Goal: Transaction & Acquisition: Purchase product/service

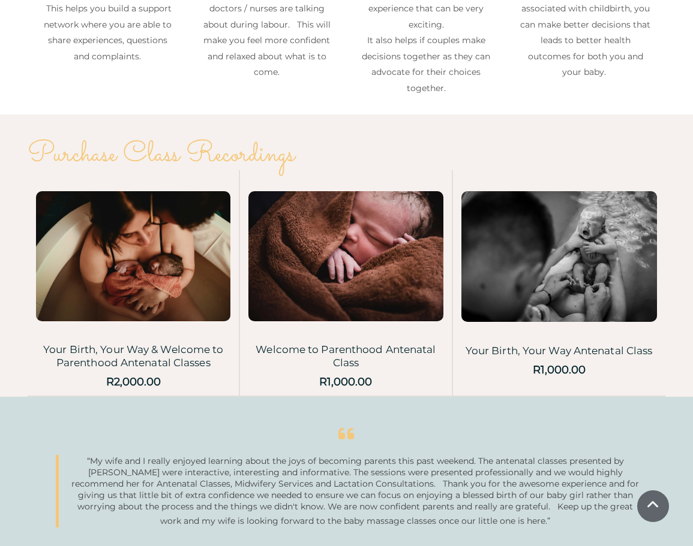
scroll to position [1817, 0]
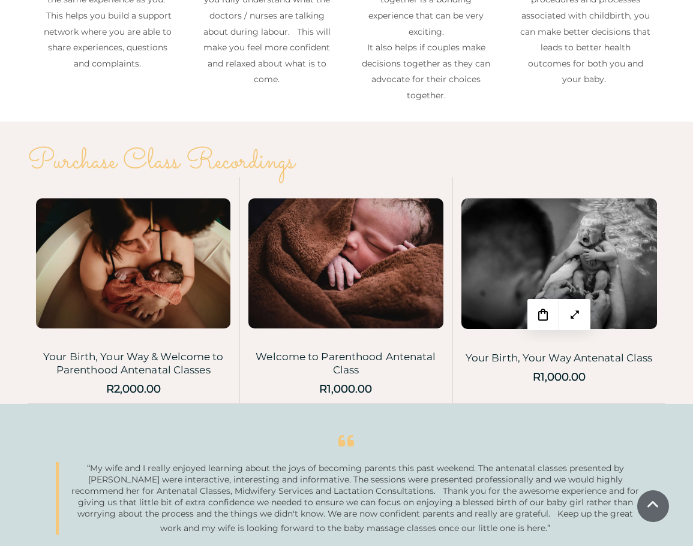
click at [506, 245] on img at bounding box center [558, 263] width 195 height 131
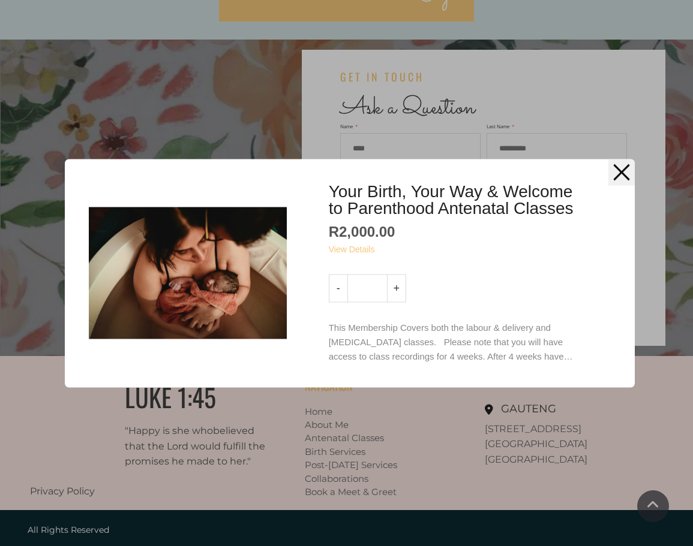
scroll to position [2542, 0]
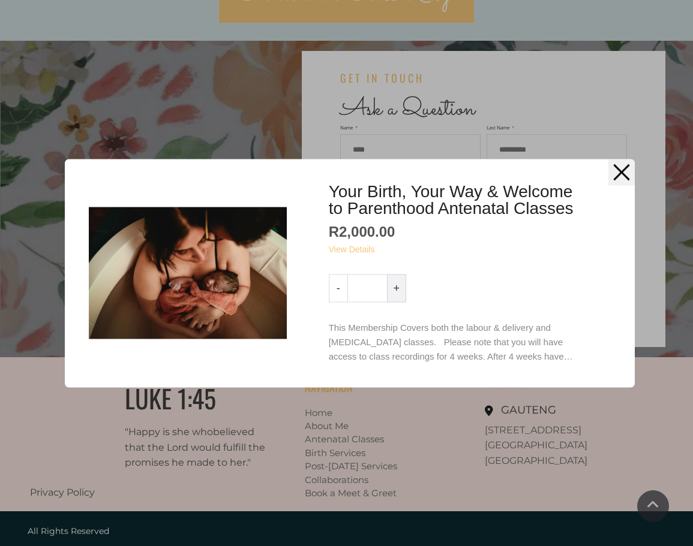
click at [395, 274] on link "+" at bounding box center [396, 288] width 19 height 28
type input "*"
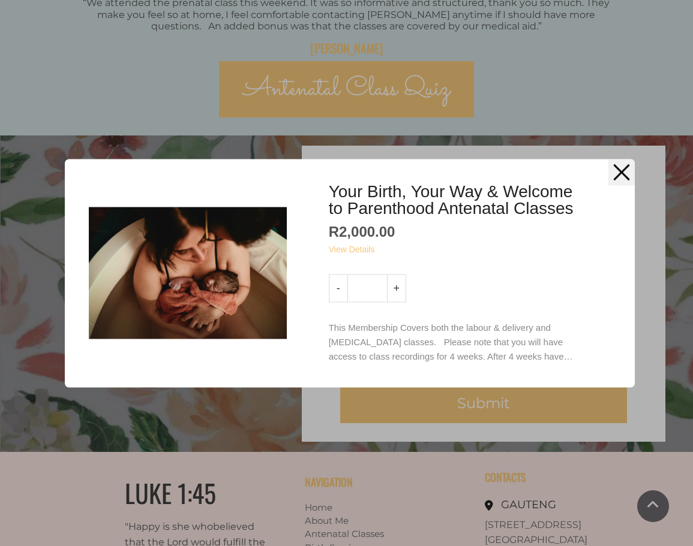
scroll to position [2446, 0]
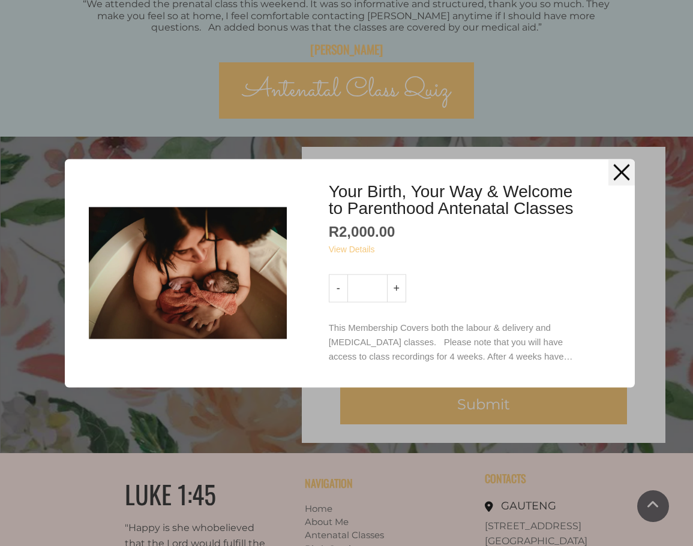
click at [31, 413] on div "Your Birth, Your Way & Welcome to Parenthood Antenatal Classes R2,000.00 View D…" at bounding box center [346, 273] width 693 height 546
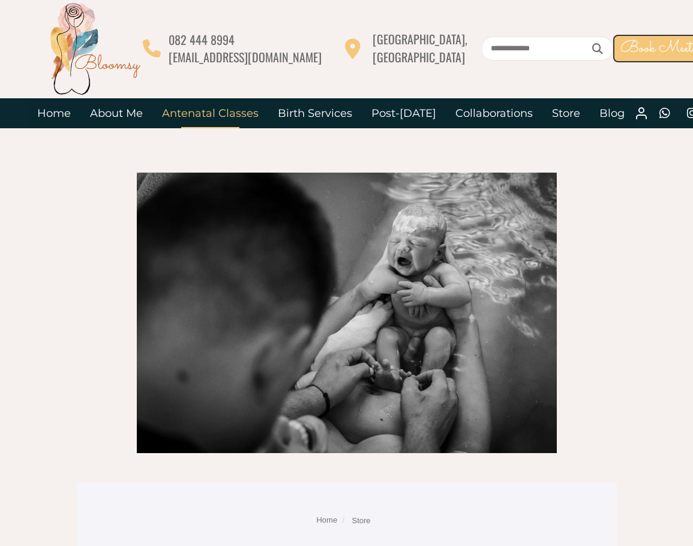
click at [206, 113] on link "Antenatal Classes" at bounding box center [210, 113] width 116 height 30
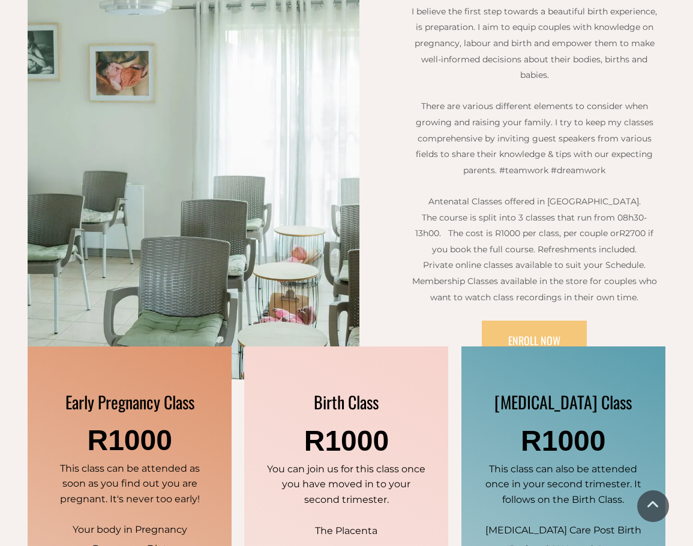
scroll to position [402, 0]
